Goal: Task Accomplishment & Management: Complete application form

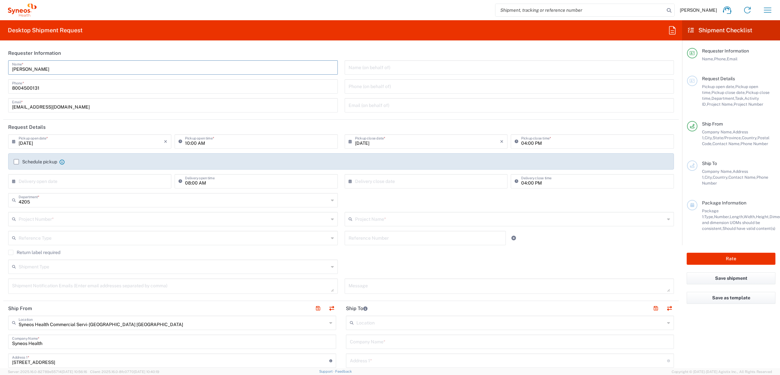
click at [46, 62] on input "[PERSON_NAME]" at bounding box center [173, 66] width 322 height 11
click at [45, 66] on input "[PERSON_NAME]" at bounding box center [173, 66] width 322 height 11
type input "Syneos Deployments"
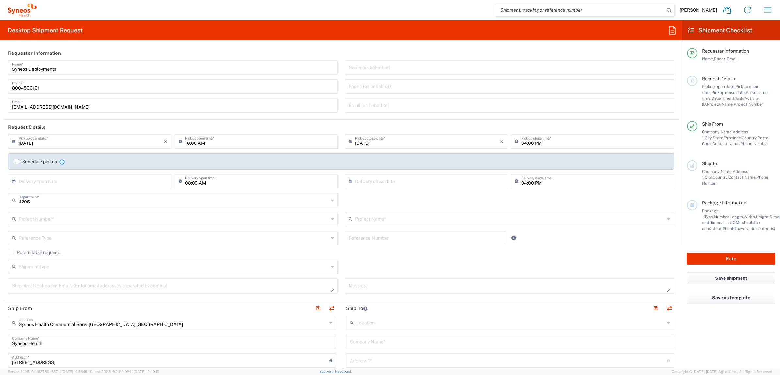
click at [128, 54] on header "Requester Information" at bounding box center [341, 53] width 676 height 15
drag, startPoint x: 72, startPoint y: 69, endPoint x: 25, endPoint y: 64, distance: 47.6
click at [3, 65] on main "Syneos Deployments Name * [PHONE_NUMBER] Phone * [EMAIL_ADDRESS][DOMAIN_NAME] E…" at bounding box center [341, 88] width 676 height 57
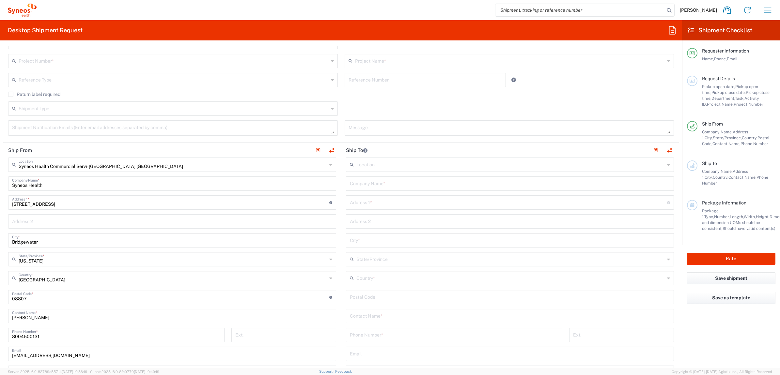
scroll to position [163, 0]
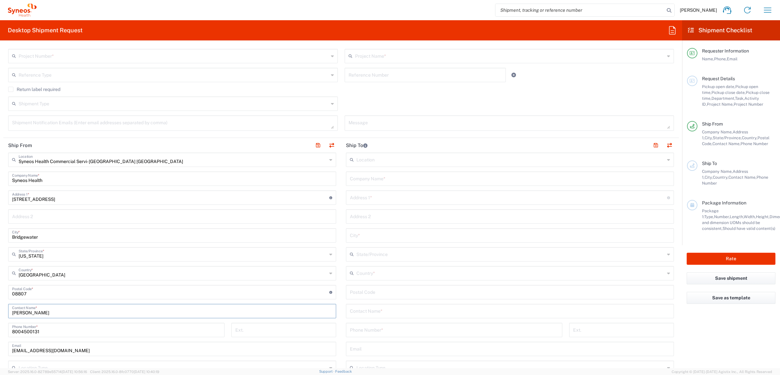
drag, startPoint x: 59, startPoint y: 315, endPoint x: 35, endPoint y: 305, distance: 26.3
click at [0, 304] on html "[PERSON_NAME] Home Shipment estimator Shipment tracking Desktop shipment reques…" at bounding box center [390, 187] width 780 height 375
paste input "Syneos Deployments"
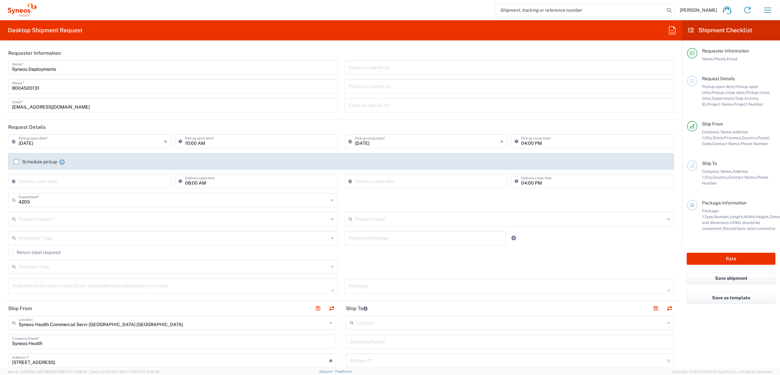
type input "Syneos Deployments"
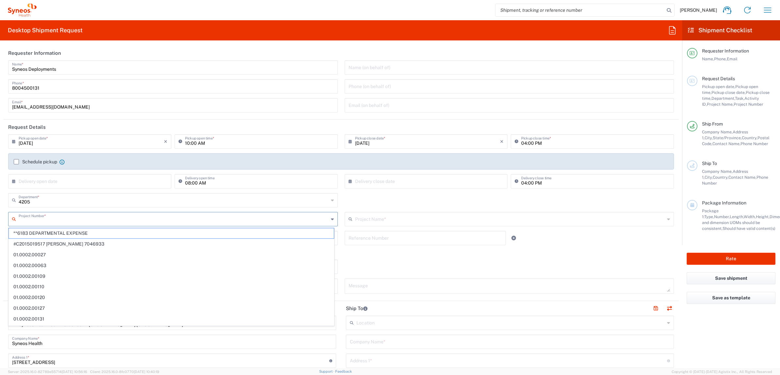
click at [67, 219] on input "text" at bounding box center [174, 218] width 310 height 11
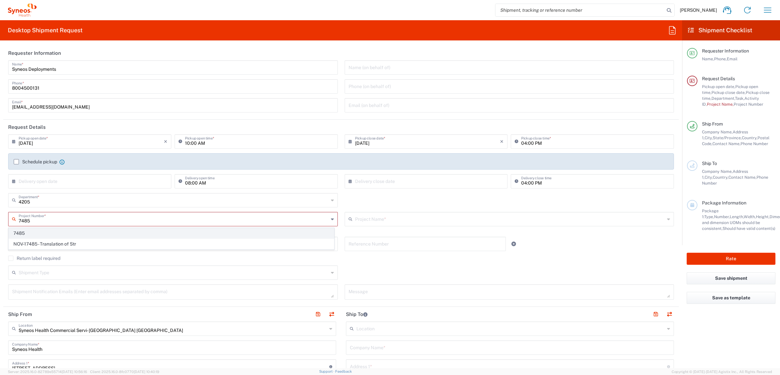
type input "7485"
click at [60, 232] on span "7485" at bounding box center [171, 233] width 325 height 10
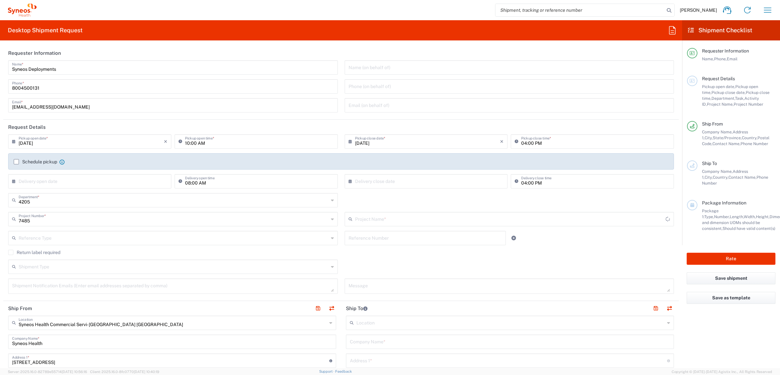
type input "EC-US-Novo Nordisk Tele Tm"
click at [359, 237] on input "text" at bounding box center [425, 237] width 153 height 11
click at [366, 237] on input "text" at bounding box center [425, 237] width 153 height 11
paste input "INC2625218"
type input "INC2625218"
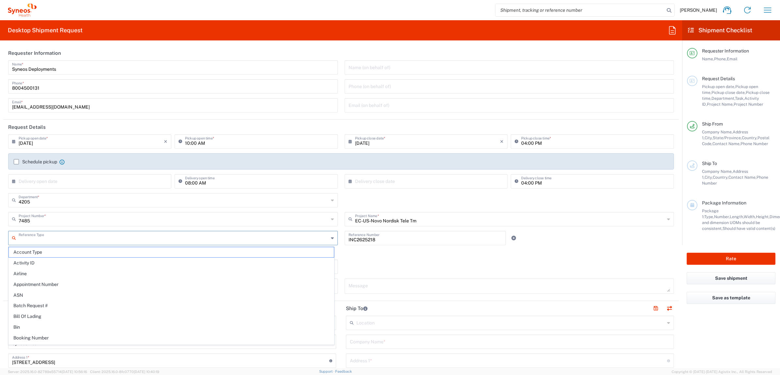
click at [251, 236] on input "text" at bounding box center [174, 237] width 310 height 11
drag, startPoint x: 179, startPoint y: 252, endPoint x: 230, endPoint y: 247, distance: 51.4
click at [180, 252] on span "Invoice Number" at bounding box center [171, 252] width 325 height 10
type input "Invoice Number"
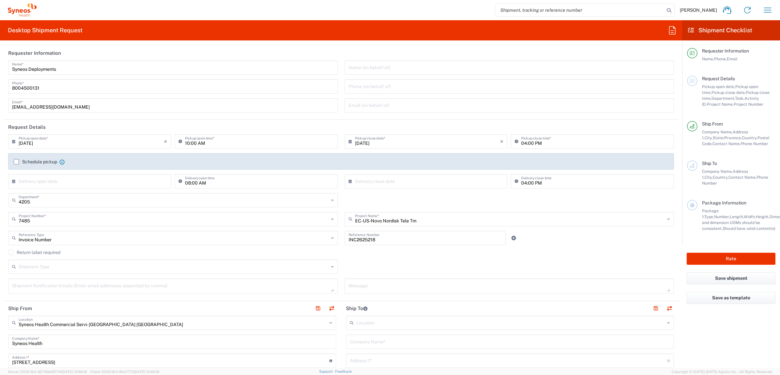
click at [340, 255] on div "Return label required" at bounding box center [341, 255] width 666 height 10
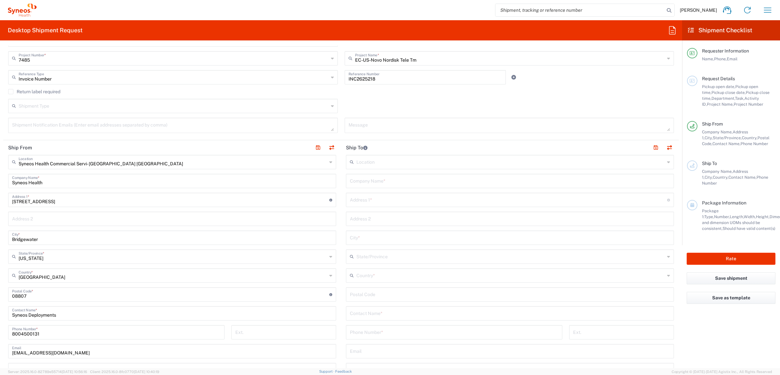
scroll to position [163, 0]
click at [381, 199] on input "text" at bounding box center [508, 197] width 317 height 11
paste input "[STREET_ADDRESS]"
type input "[STREET_ADDRESS]"
click at [378, 178] on input "text" at bounding box center [510, 178] width 320 height 11
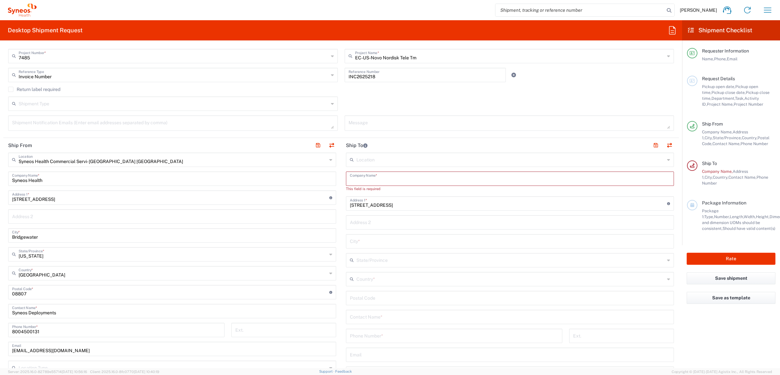
drag, startPoint x: 358, startPoint y: 180, endPoint x: 367, endPoint y: 178, distance: 8.9
click at [359, 180] on input "text" at bounding box center [510, 178] width 320 height 11
paste input "[PERSON_NAME]"
type input "[PERSON_NAME]"
click at [376, 333] on input "tel" at bounding box center [454, 329] width 209 height 11
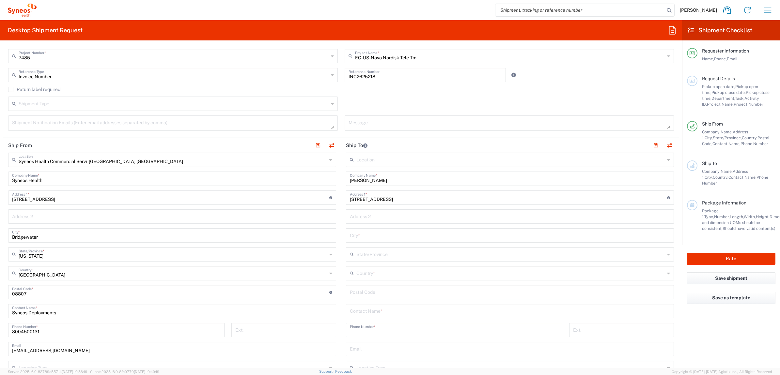
paste input "[PHONE_NUMBER]"
type input "[PHONE_NUMBER]"
click at [354, 313] on input "text" at bounding box center [510, 310] width 320 height 11
drag, startPoint x: 361, startPoint y: 291, endPoint x: 382, endPoint y: 290, distance: 21.3
click at [361, 291] on input "undefined" at bounding box center [510, 291] width 320 height 11
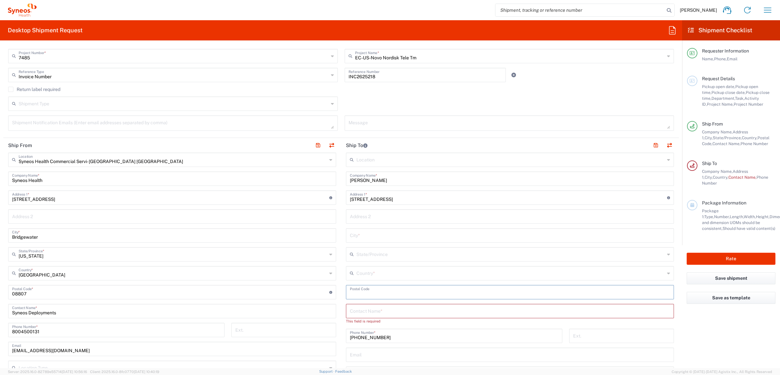
paste input "[PERSON_NAME]"
type input "[PERSON_NAME]"
click at [358, 311] on input "text" at bounding box center [510, 310] width 320 height 11
paste input "[PERSON_NAME]"
type input "[PERSON_NAME]"
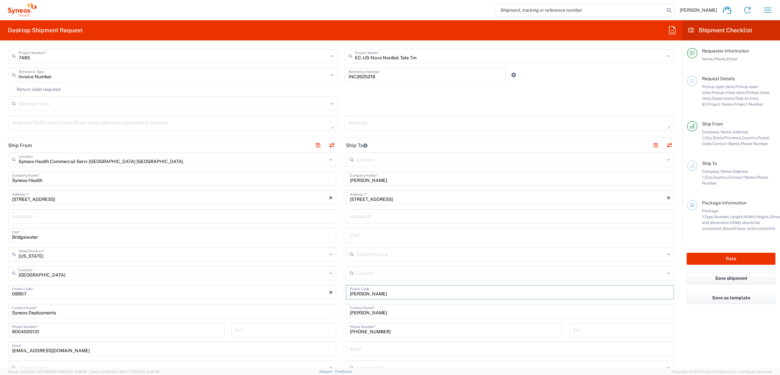
drag, startPoint x: 381, startPoint y: 291, endPoint x: 338, endPoint y: 292, distance: 43.4
click at [331, 298] on div "Ship From Syneos Health Commercial Servi- [GEOGRAPHIC_DATA] [GEOGRAPHIC_DATA] L…" at bounding box center [341, 283] width 676 height 291
paste input "19114"
type input "19114"
drag, startPoint x: 360, startPoint y: 273, endPoint x: 363, endPoint y: 272, distance: 3.3
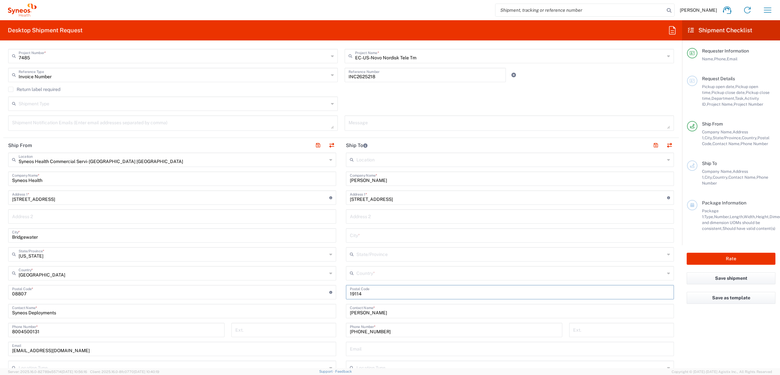
click at [360, 273] on input "text" at bounding box center [510, 272] width 308 height 11
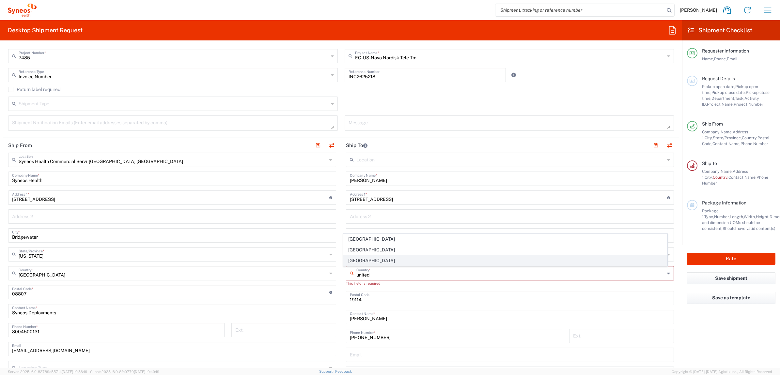
click at [363, 263] on span "[GEOGRAPHIC_DATA]" at bounding box center [506, 261] width 324 height 10
type input "[GEOGRAPHIC_DATA]"
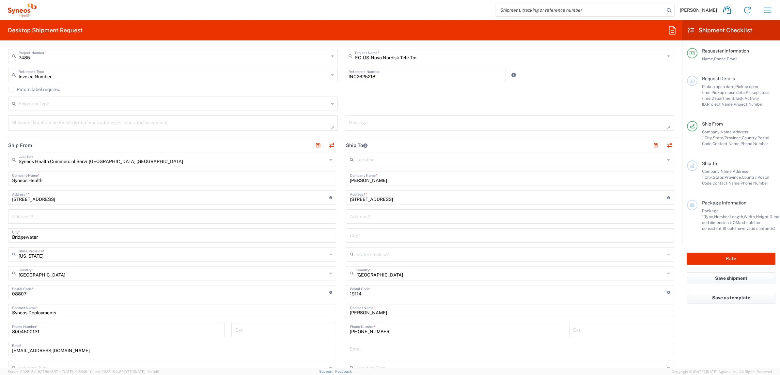
click at [370, 252] on input "text" at bounding box center [510, 253] width 308 height 11
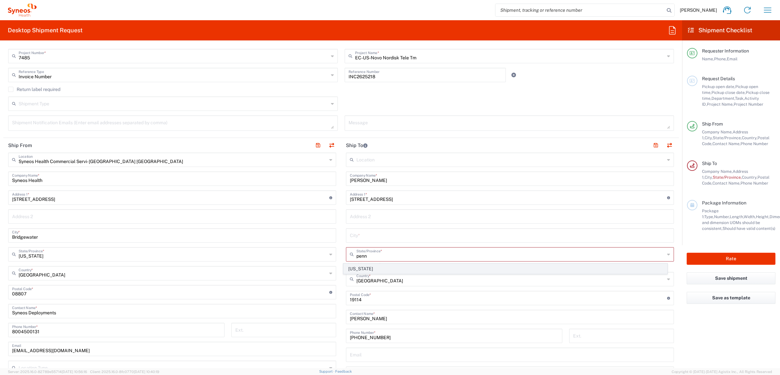
click at [363, 269] on span "[US_STATE]" at bounding box center [506, 269] width 324 height 10
type input "[US_STATE]"
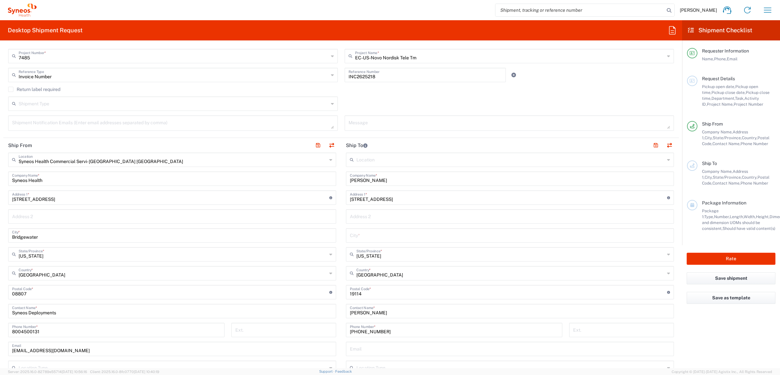
click at [350, 237] on input "text" at bounding box center [510, 234] width 320 height 11
paste input "[GEOGRAPHIC_DATA]"
type input "[GEOGRAPHIC_DATA]"
click at [341, 206] on main "Location [PERSON_NAME] LLC-[GEOGRAPHIC_DATA] [GEOGRAPHIC_DATA] [GEOGRAPHIC_DATA…" at bounding box center [510, 290] width 338 height 274
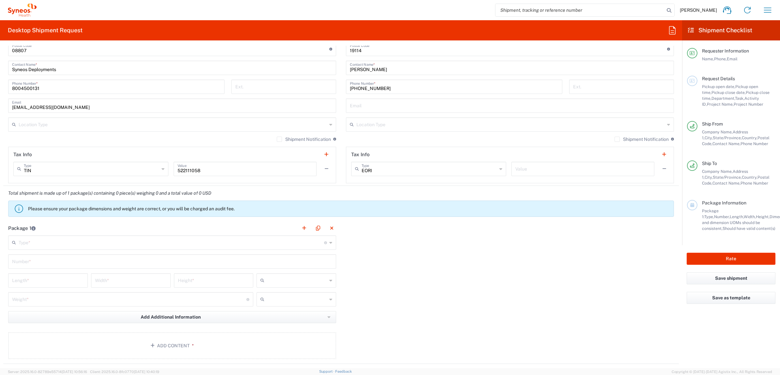
scroll to position [408, 0]
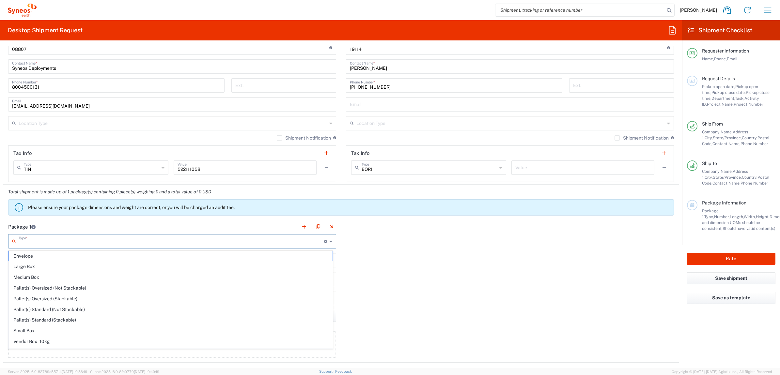
click at [210, 240] on input "text" at bounding box center [172, 240] width 306 height 11
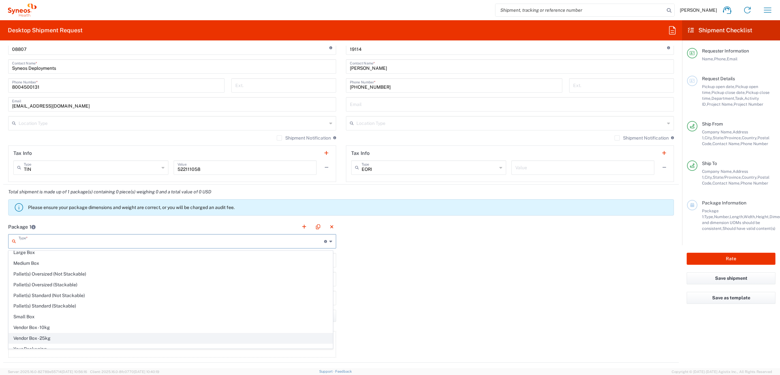
scroll to position [22, 0]
click at [99, 339] on span "Your Packaging" at bounding box center [171, 343] width 324 height 10
type input "Your Packaging"
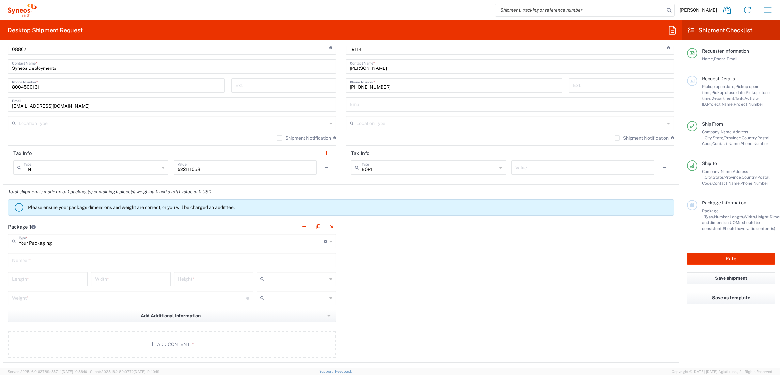
click at [59, 265] on input "text" at bounding box center [172, 259] width 320 height 11
drag, startPoint x: 53, startPoint y: 266, endPoint x: -12, endPoint y: 255, distance: 66.0
click at [0, 255] on html "[PERSON_NAME] Home Shipment estimator Shipment tracking Desktop shipment reques…" at bounding box center [390, 187] width 780 height 375
type input "1"
click at [65, 281] on input "number" at bounding box center [48, 278] width 72 height 11
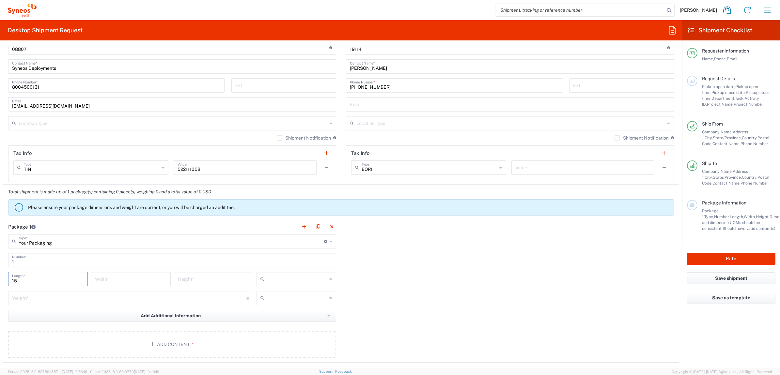
type input "15"
type input "12.5"
type input "1"
click at [332, 281] on div at bounding box center [297, 279] width 80 height 14
drag, startPoint x: 298, startPoint y: 312, endPoint x: 267, endPoint y: 308, distance: 30.9
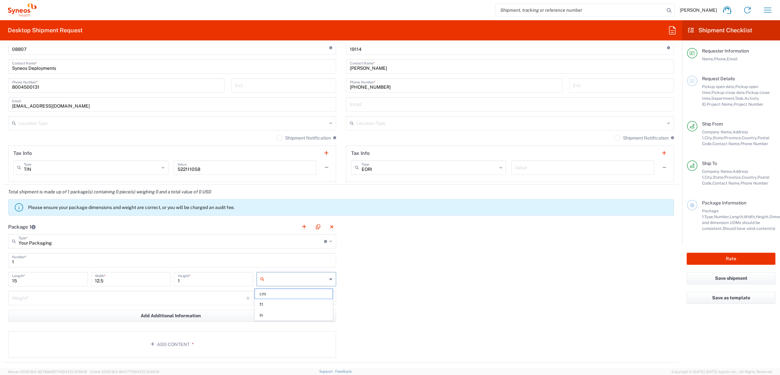
click at [297, 312] on span "in" at bounding box center [293, 315] width 77 height 10
type input "in"
click at [176, 297] on input "number" at bounding box center [129, 297] width 234 height 11
type input "5"
click at [304, 301] on input "text" at bounding box center [297, 298] width 60 height 10
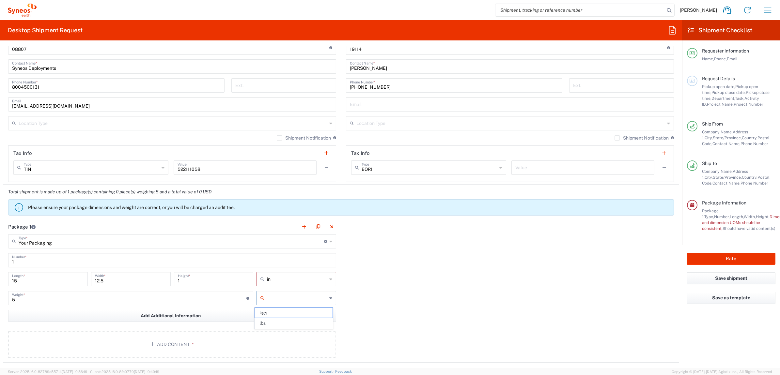
drag, startPoint x: 272, startPoint y: 321, endPoint x: 247, endPoint y: 324, distance: 25.0
click at [271, 321] on span "lbs" at bounding box center [293, 324] width 77 height 10
type input "lbs"
click at [216, 338] on button "Add Content *" at bounding box center [172, 344] width 328 height 27
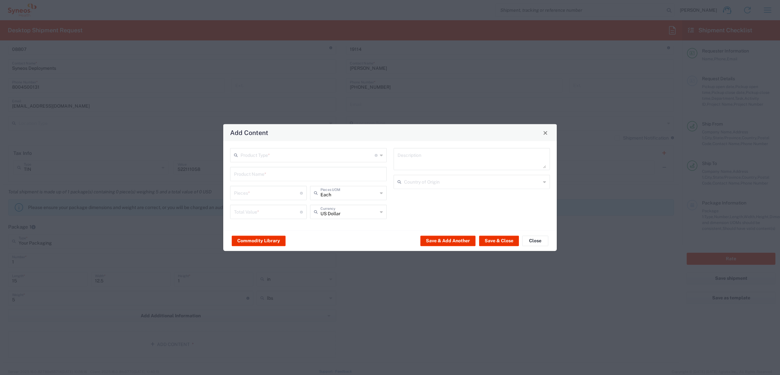
click at [277, 159] on input "text" at bounding box center [308, 154] width 134 height 11
click at [275, 176] on span "General Commodity" at bounding box center [308, 180] width 155 height 10
type input "General Commodity"
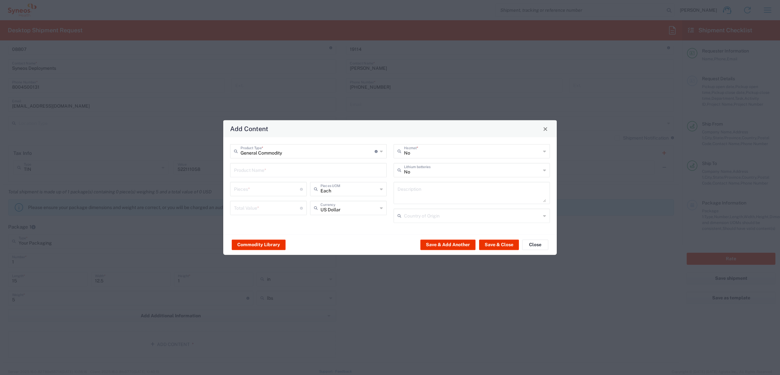
click at [265, 175] on div "Product Name *" at bounding box center [308, 170] width 157 height 14
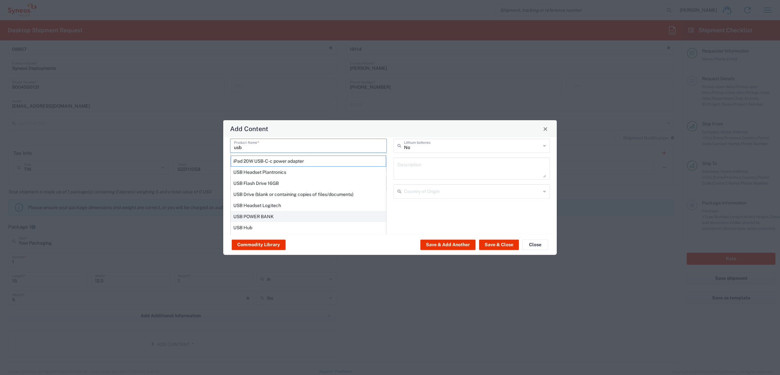
scroll to position [49, 0]
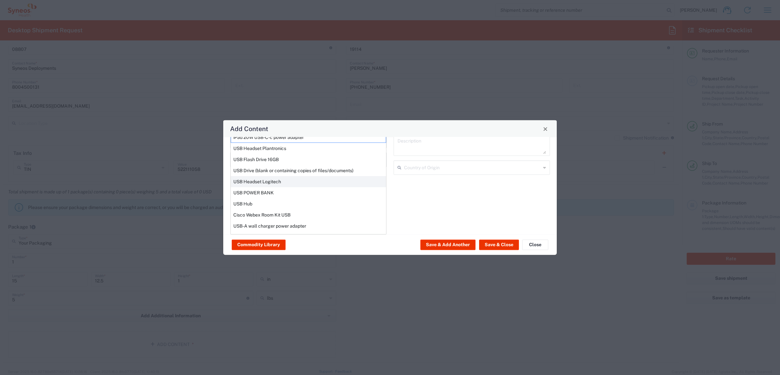
click at [274, 183] on div "USB Headset Logitech" at bounding box center [308, 181] width 155 height 11
type input "USB Headset Logitech"
type textarea "Logitech H570e Wired Headset, Mono Headphones with Noise-Cancelling Microphone,…"
type input "[GEOGRAPHIC_DATA]"
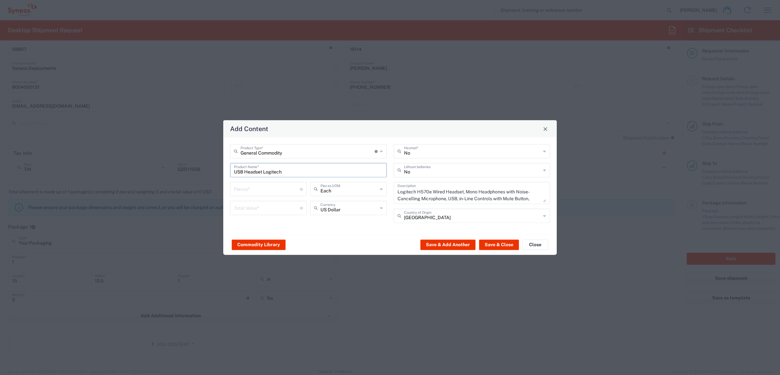
scroll to position [0, 0]
click at [270, 190] on input "number" at bounding box center [267, 188] width 66 height 11
type input "1"
click at [268, 210] on input "number" at bounding box center [267, 207] width 66 height 11
type input "50"
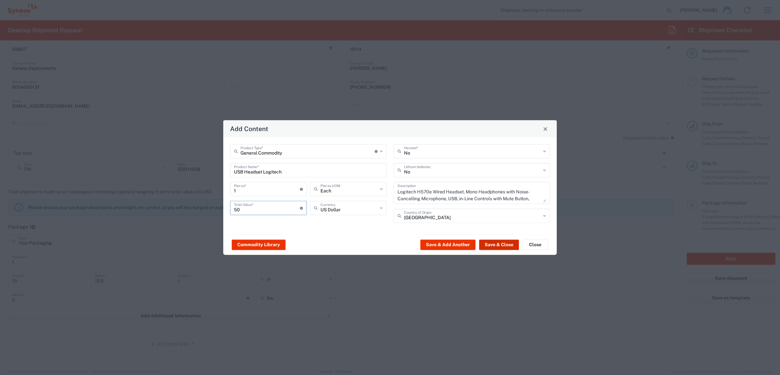
click at [500, 250] on button "Save & Close" at bounding box center [499, 245] width 40 height 10
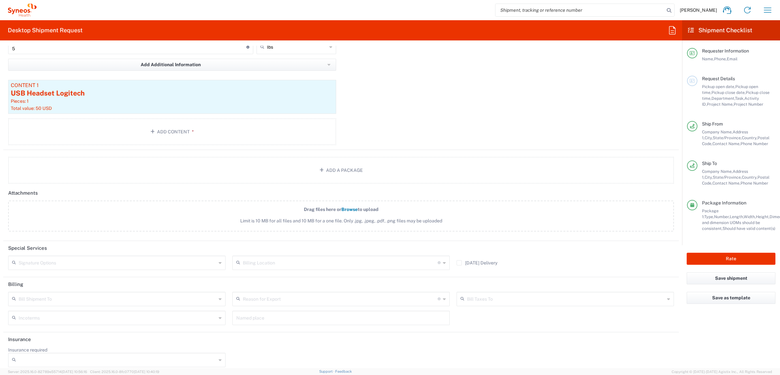
scroll to position [665, 0]
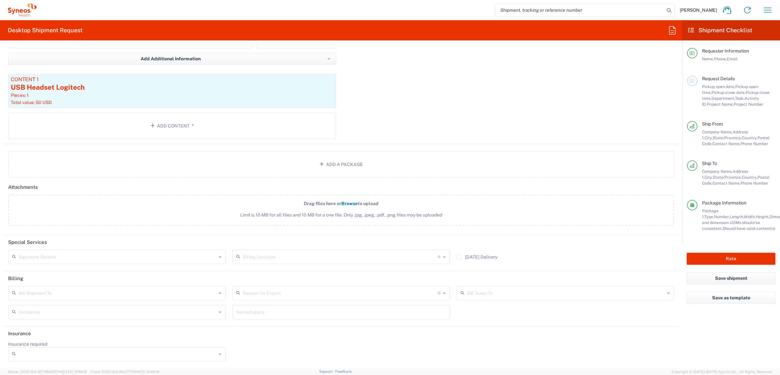
click at [78, 255] on input "text" at bounding box center [118, 256] width 198 height 11
click at [125, 239] on header "Special Services" at bounding box center [341, 242] width 676 height 15
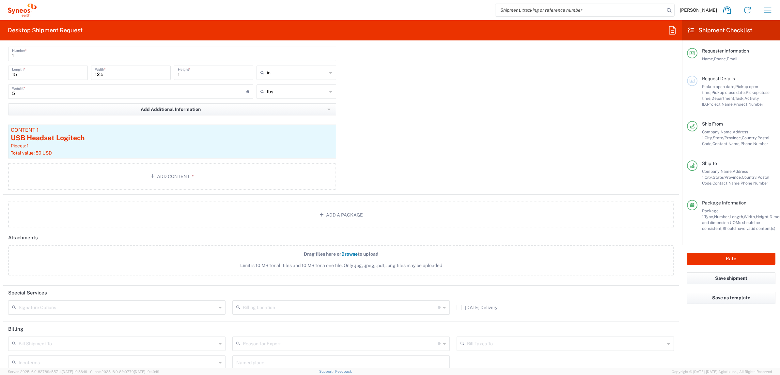
scroll to position [543, 0]
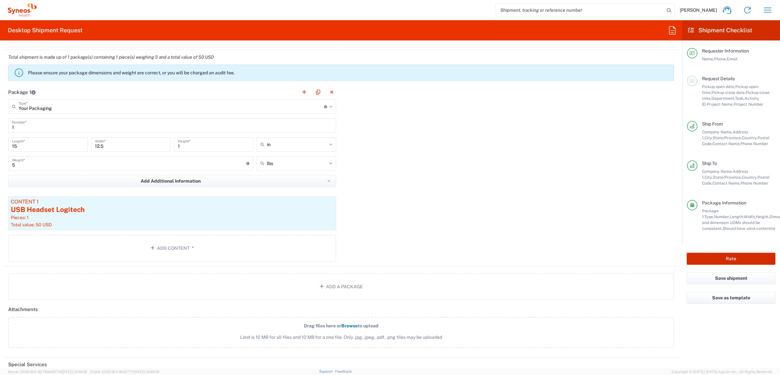
click at [724, 258] on button "Rate" at bounding box center [731, 259] width 89 height 12
type input "7485"
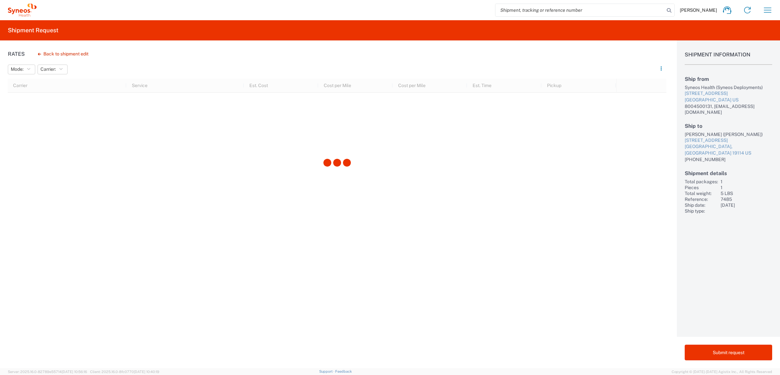
click at [32, 149] on div at bounding box center [337, 163] width 659 height 169
click at [56, 50] on button "Back to shipment edit" at bounding box center [63, 53] width 61 height 11
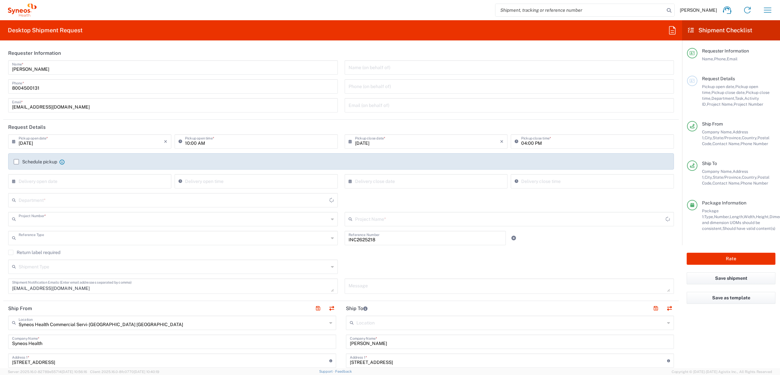
type input "7485"
type input "Invoice Number"
type input "[US_STATE]"
type input "EC-US-Novo Nordisk Tele Tm"
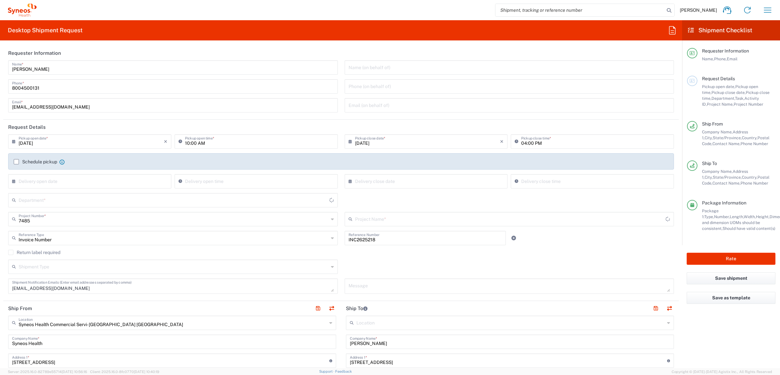
type input "Your Packaging"
type input "4205"
click at [730, 276] on button "Save shipment" at bounding box center [731, 279] width 89 height 12
